Goal: Information Seeking & Learning: Find contact information

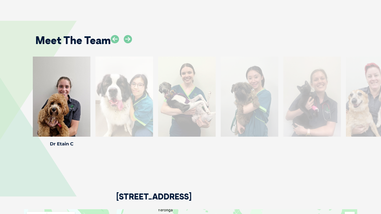
scroll to position [823, 0]
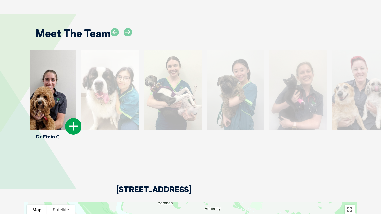
drag, startPoint x: 69, startPoint y: 132, endPoint x: 55, endPoint y: 130, distance: 14.1
click at [55, 135] on h4 "Dr Etain C" at bounding box center [48, 137] width 58 height 5
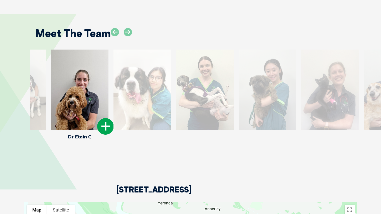
drag, startPoint x: 49, startPoint y: 131, endPoint x: 67, endPoint y: 132, distance: 18.1
click at [67, 135] on h4 "Dr Etain C" at bounding box center [80, 137] width 58 height 5
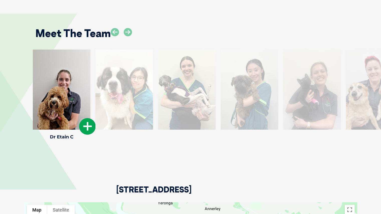
click at [70, 100] on div at bounding box center [62, 90] width 58 height 80
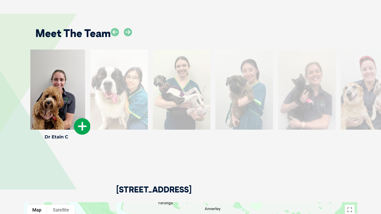
drag, startPoint x: 69, startPoint y: 132, endPoint x: 63, endPoint y: 133, distance: 5.3
click at [63, 135] on h4 "Dr Etain C" at bounding box center [57, 137] width 58 height 5
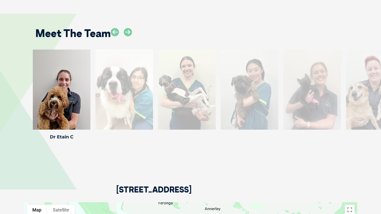
click at [294, 95] on div at bounding box center [312, 90] width 58 height 80
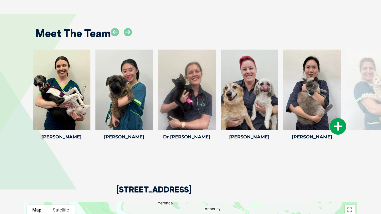
click at [336, 119] on icon at bounding box center [337, 126] width 17 height 17
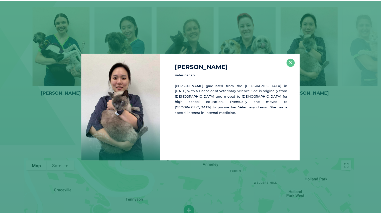
scroll to position [868, 0]
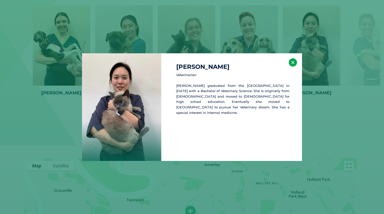
click at [292, 63] on button "×" at bounding box center [293, 62] width 8 height 8
